Goal: Task Accomplishment & Management: Use online tool/utility

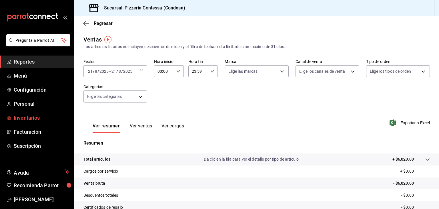
click at [35, 116] on span "Inventarios" at bounding box center [42, 118] width 56 height 8
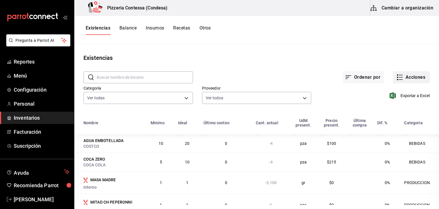
click at [405, 75] on button "Acciones" at bounding box center [411, 77] width 37 height 12
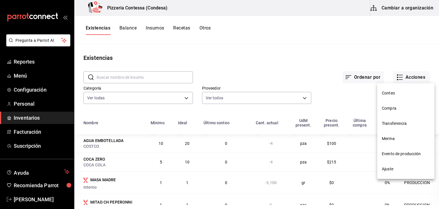
click at [400, 153] on span "Evento de producción" at bounding box center [406, 154] width 48 height 6
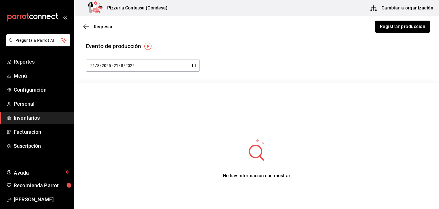
click at [193, 67] on \(Stroke\) "button" at bounding box center [194, 65] width 3 height 3
click at [124, 122] on li "Mes actual" at bounding box center [113, 122] width 54 height 13
type input "[DATE]"
type input "1"
